Goal: Transaction & Acquisition: Purchase product/service

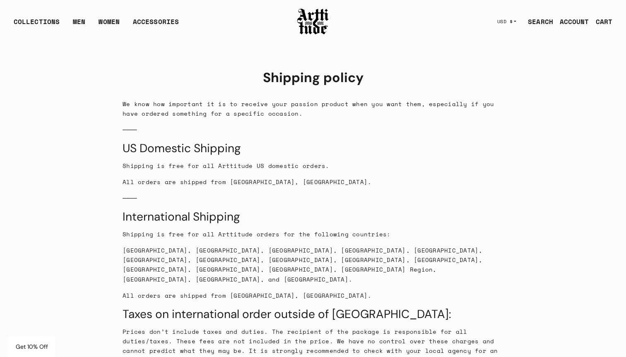
scroll to position [725, 0]
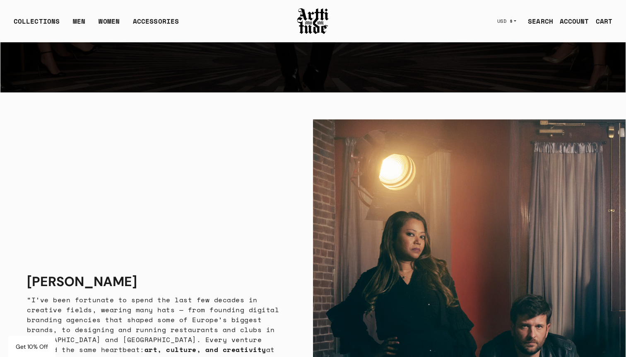
scroll to position [1488, 0]
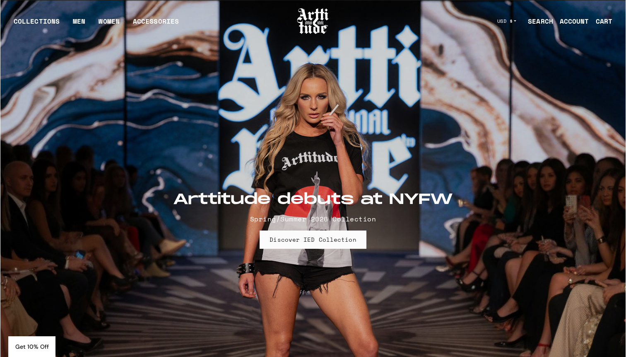
click at [542, 17] on link "SEARCH" at bounding box center [538, 21] width 32 height 17
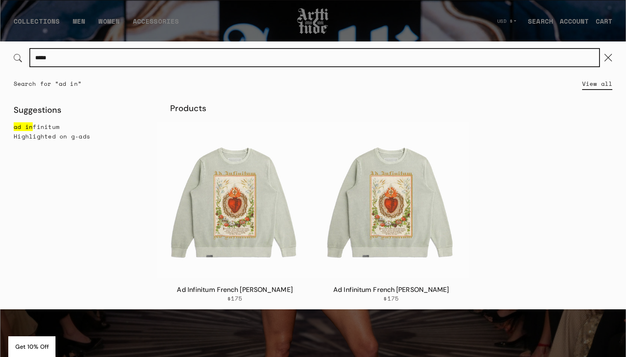
type input "*"
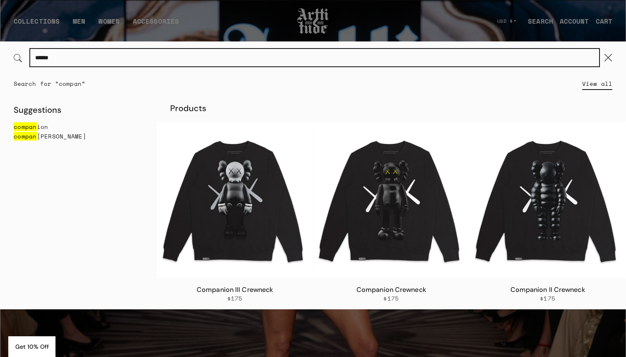
type input "******"
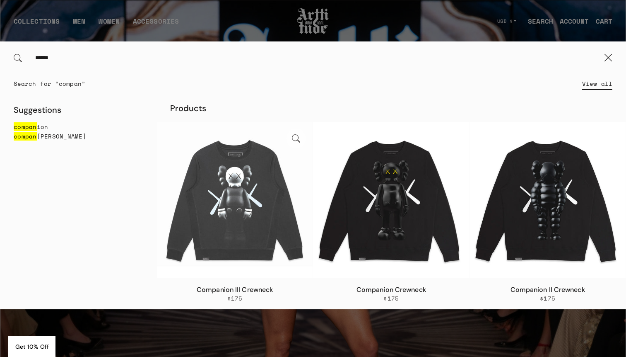
click at [255, 205] on img at bounding box center [235, 200] width 156 height 156
